Goal: Understand process/instructions

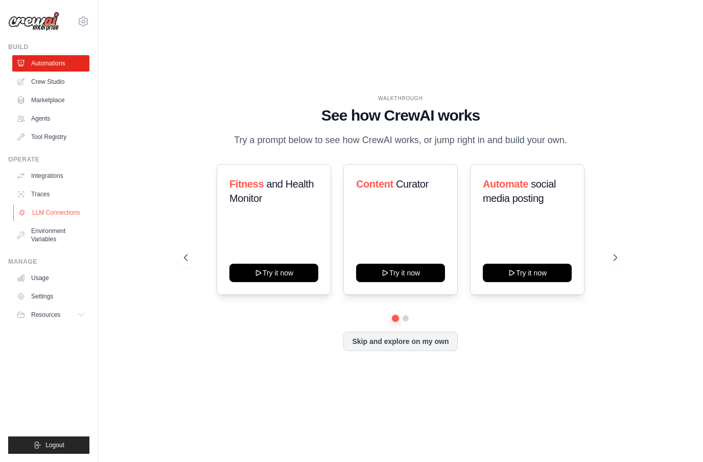
click at [44, 208] on link "LLM Connections" at bounding box center [51, 212] width 77 height 16
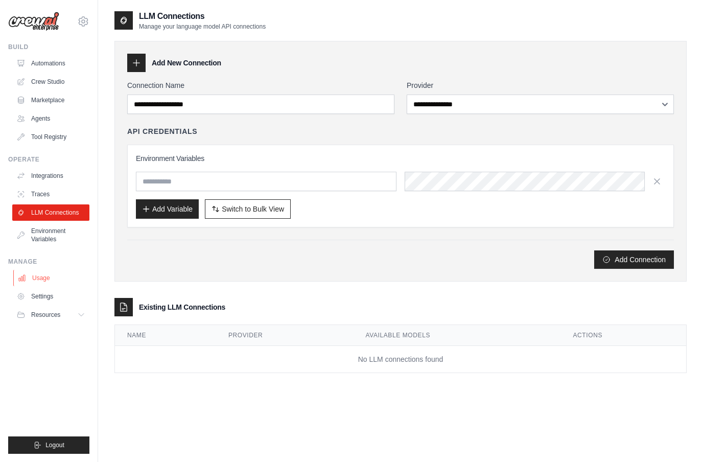
click at [35, 274] on link "Usage" at bounding box center [51, 278] width 77 height 16
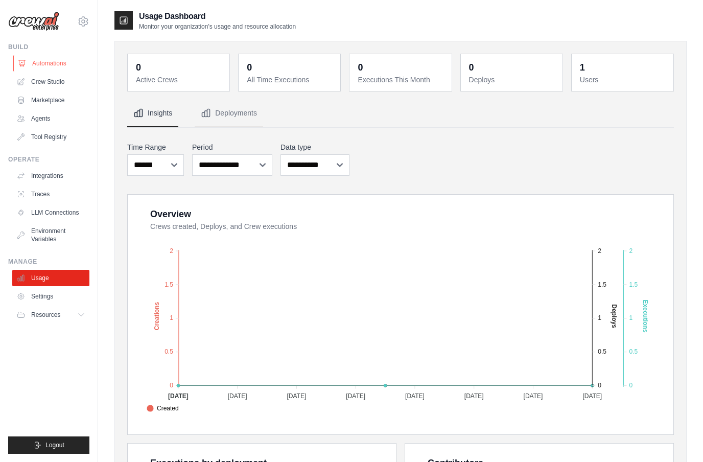
click at [35, 67] on link "Automations" at bounding box center [51, 63] width 77 height 16
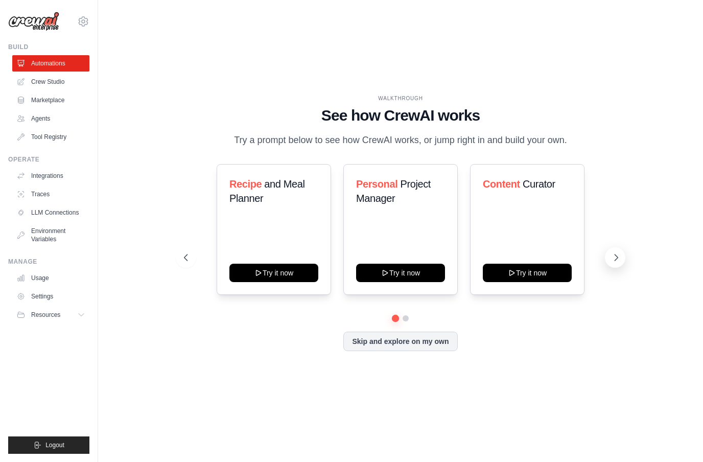
click at [622, 268] on button at bounding box center [615, 257] width 20 height 20
click at [617, 261] on icon at bounding box center [616, 257] width 3 height 6
click at [624, 268] on button at bounding box center [615, 257] width 20 height 20
click at [195, 268] on button at bounding box center [186, 257] width 20 height 20
click at [420, 281] on button "Try it now" at bounding box center [400, 272] width 89 height 18
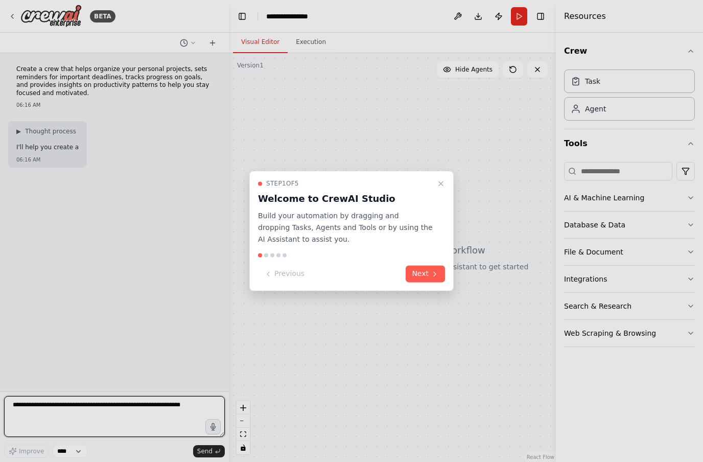
scroll to position [38, 0]
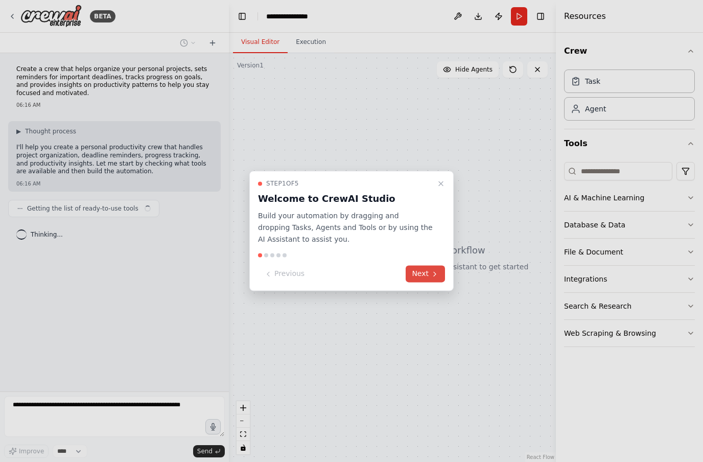
click at [425, 271] on button "Next" at bounding box center [425, 274] width 39 height 17
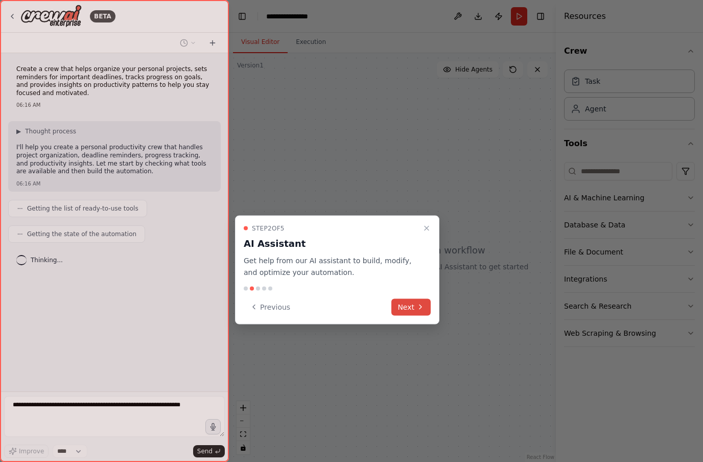
click at [416, 298] on button "Next" at bounding box center [410, 306] width 39 height 17
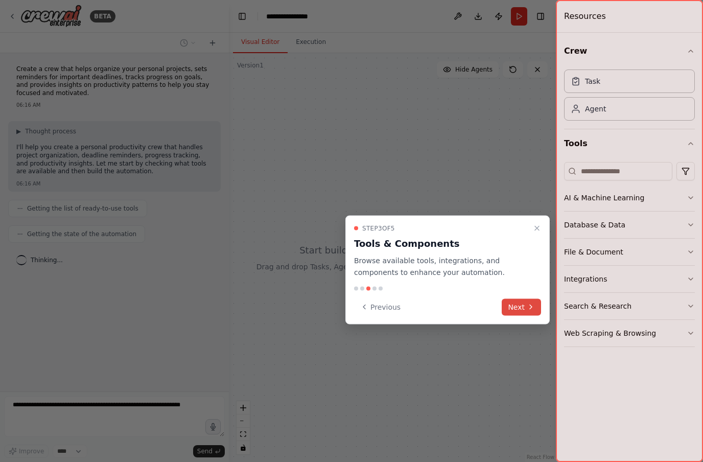
click at [526, 298] on button "Next" at bounding box center [521, 306] width 39 height 17
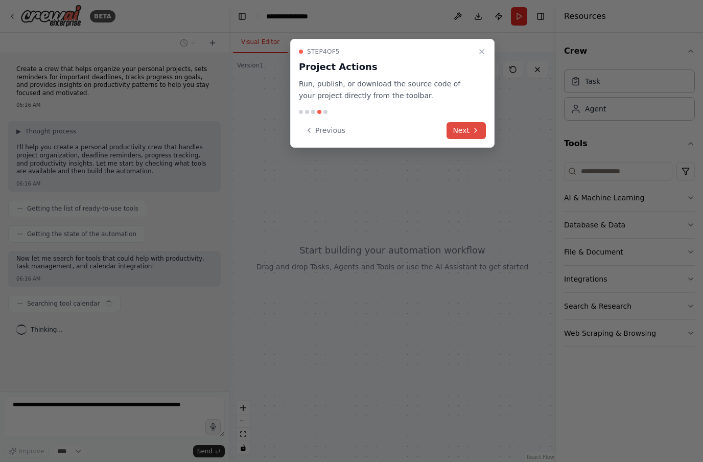
click at [465, 122] on button "Next" at bounding box center [466, 130] width 39 height 17
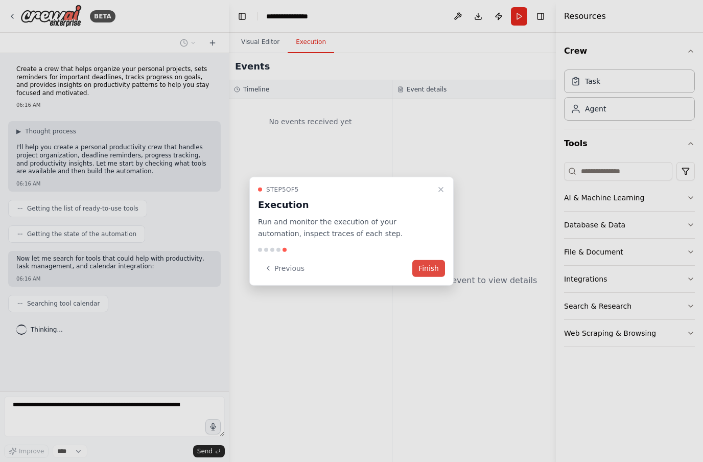
click at [434, 267] on button "Finish" at bounding box center [428, 268] width 33 height 17
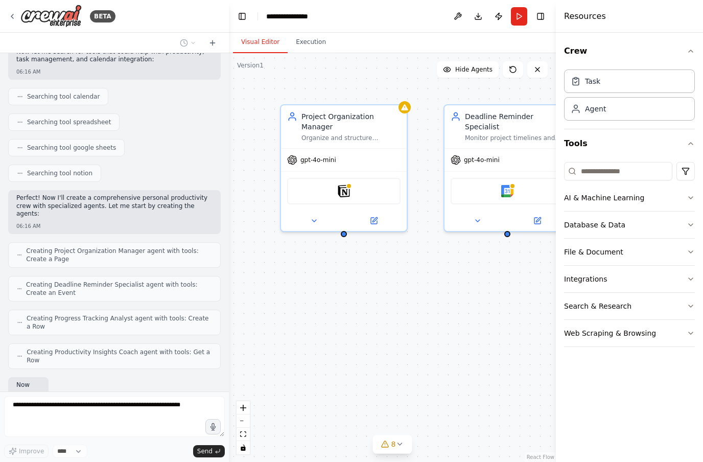
scroll to position [268, 0]
